Goal: Task Accomplishment & Management: Manage account settings

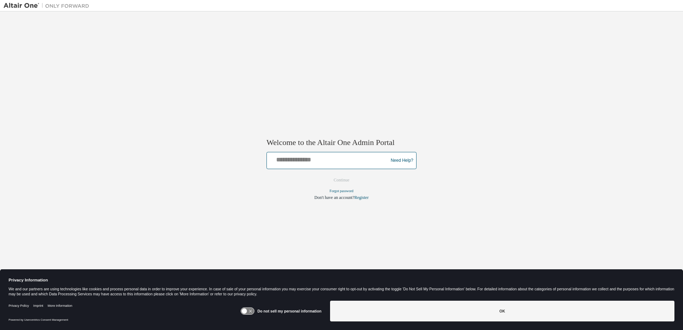
click at [308, 163] on input "text" at bounding box center [329, 159] width 118 height 10
type input "**********"
click at [344, 179] on button "Continue" at bounding box center [341, 180] width 31 height 11
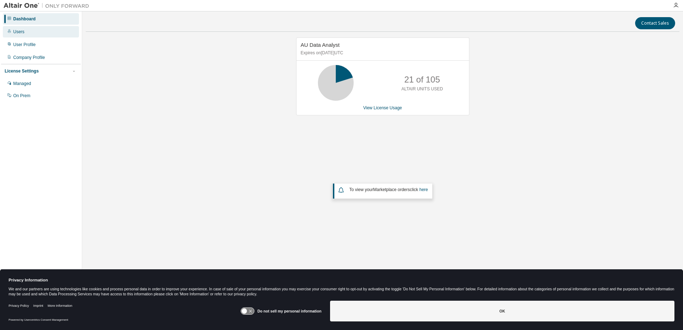
click at [26, 37] on div "Users" at bounding box center [41, 31] width 76 height 11
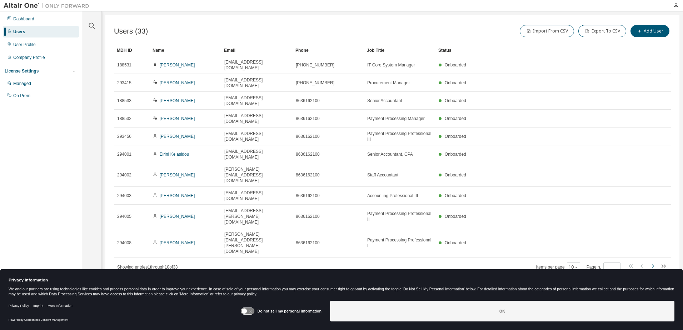
click at [653, 262] on icon "button" at bounding box center [652, 266] width 9 height 9
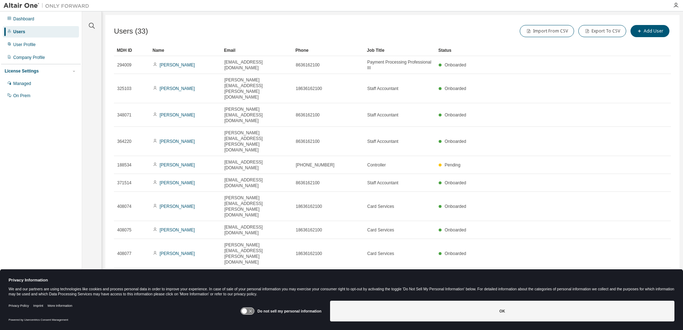
click at [652, 293] on icon "button" at bounding box center [653, 295] width 2 height 4
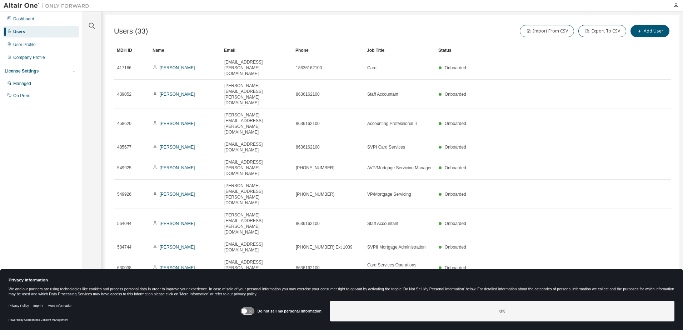
click at [665, 292] on icon at bounding box center [663, 294] width 4 height 5
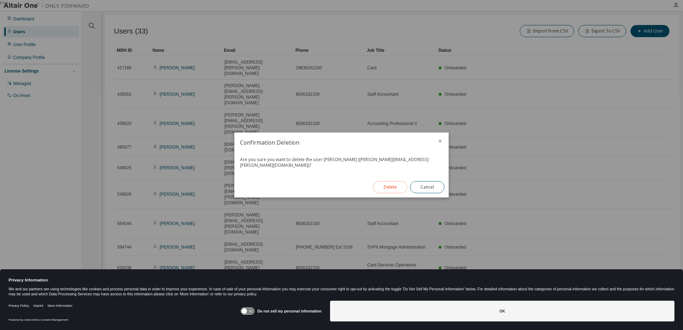
click at [382, 182] on button "Delete" at bounding box center [390, 187] width 34 height 12
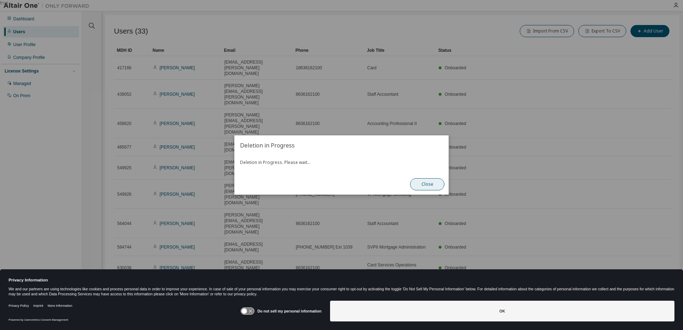
click at [430, 185] on button "Close" at bounding box center [427, 184] width 34 height 12
click at [422, 183] on button "Close" at bounding box center [427, 184] width 34 height 12
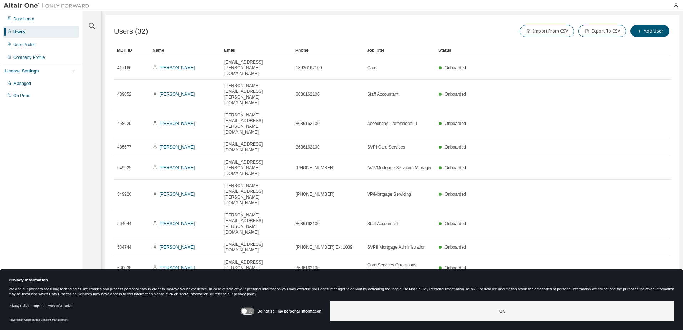
click at [642, 316] on icon "button" at bounding box center [641, 318] width 2 height 4
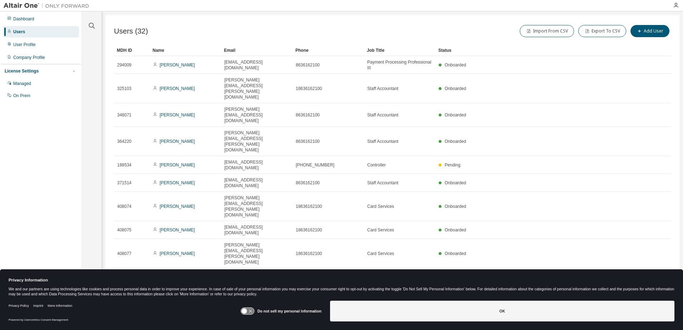
click at [642, 290] on icon "button" at bounding box center [642, 294] width 9 height 9
type input "*"
